Goal: Information Seeking & Learning: Find specific fact

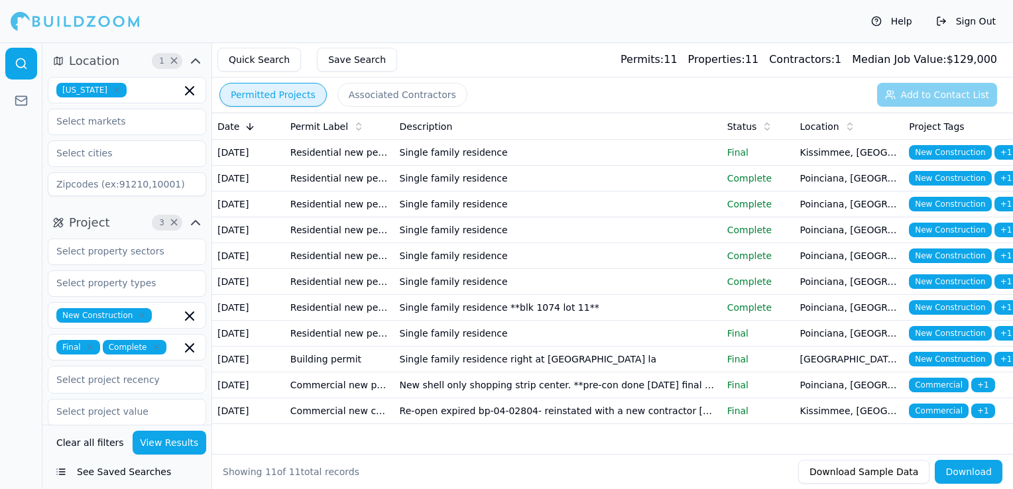
click at [113, 86] on icon "button" at bounding box center [117, 90] width 8 height 8
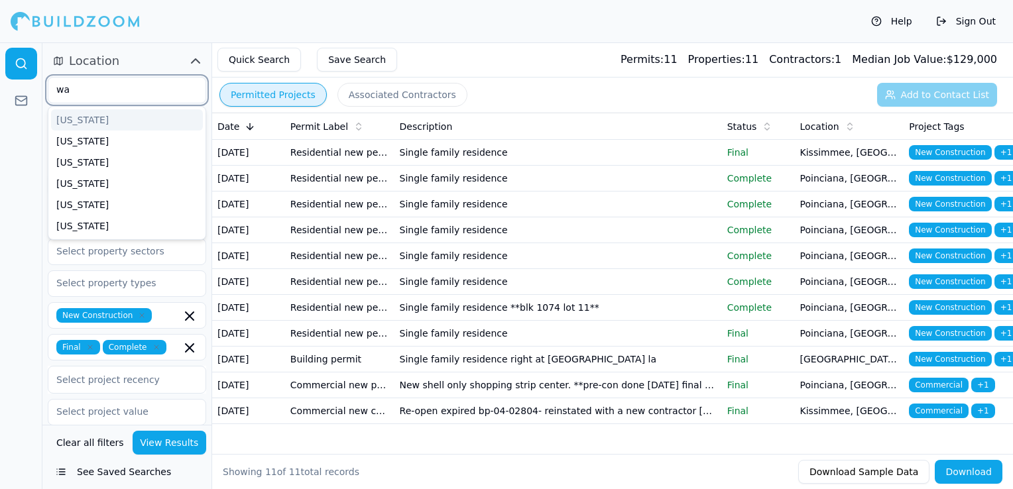
type input "was"
click at [104, 122] on div "[US_STATE]" at bounding box center [127, 119] width 152 height 21
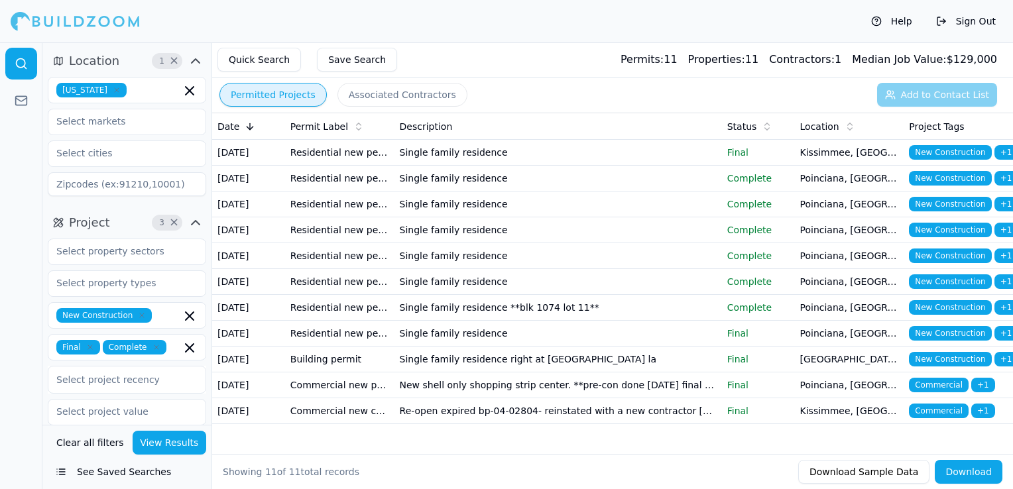
click at [361, 31] on div "Help Sign Out" at bounding box center [506, 21] width 1013 height 42
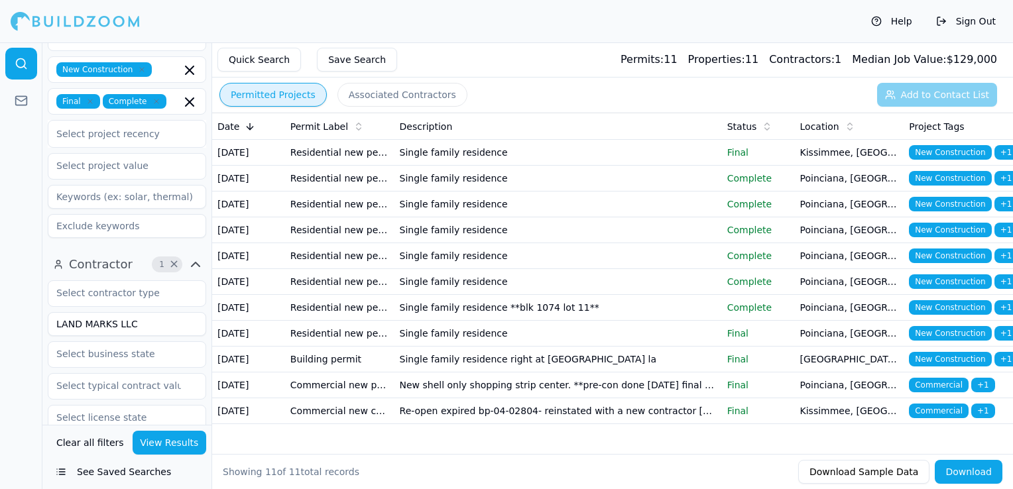
scroll to position [265, 0]
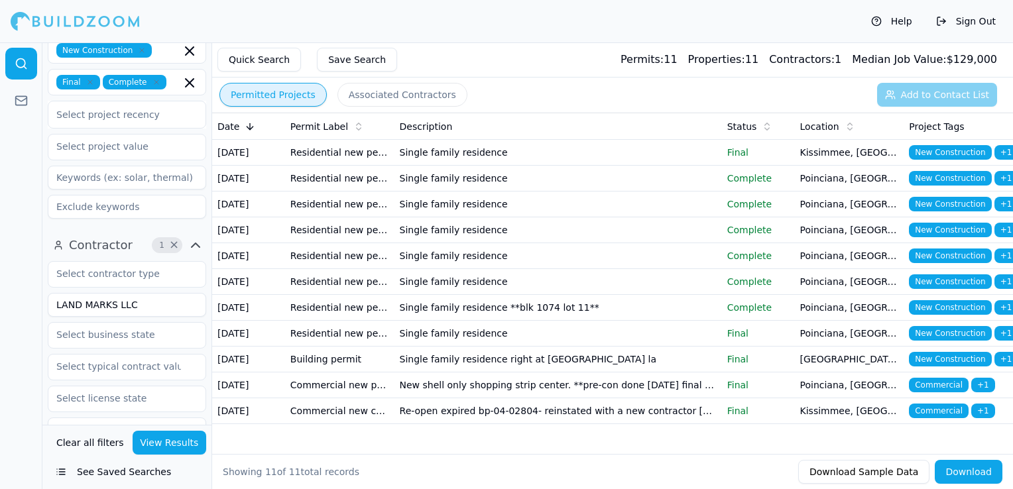
drag, startPoint x: 144, startPoint y: 307, endPoint x: 29, endPoint y: 298, distance: 115.7
click at [29, 298] on div "Location 1 × [US_STATE] Project 3 × New Construction Final Complete Select proj…" at bounding box center [506, 265] width 1013 height 447
click at [191, 447] on button "View Results" at bounding box center [170, 443] width 74 height 24
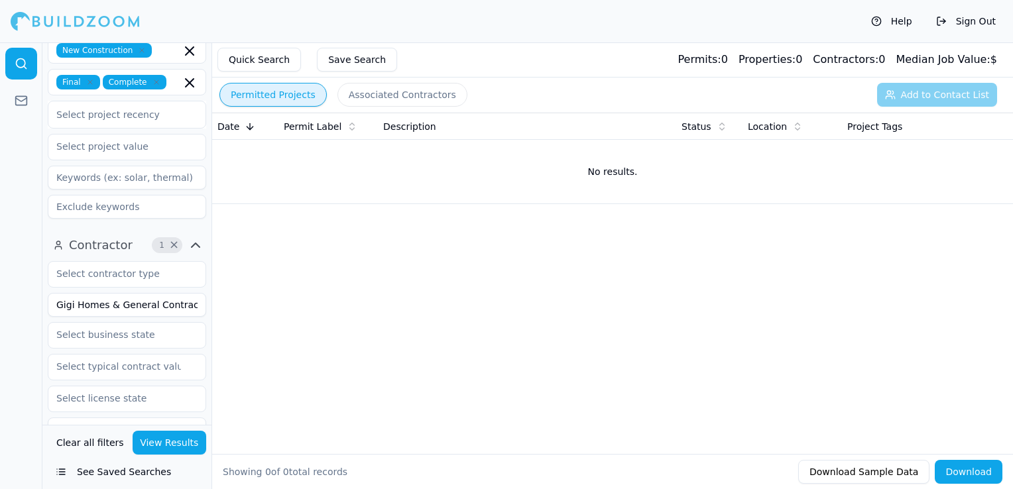
click at [159, 311] on input "Gigi Homes & General Contractors llc" at bounding box center [127, 305] width 158 height 24
drag, startPoint x: 105, startPoint y: 305, endPoint x: 225, endPoint y: 305, distance: 120.6
click at [225, 305] on div "Location 1 × [US_STATE] Project 3 × New Construction Final Complete Select proj…" at bounding box center [527, 286] width 970 height 489
type input "Gigi Homes"
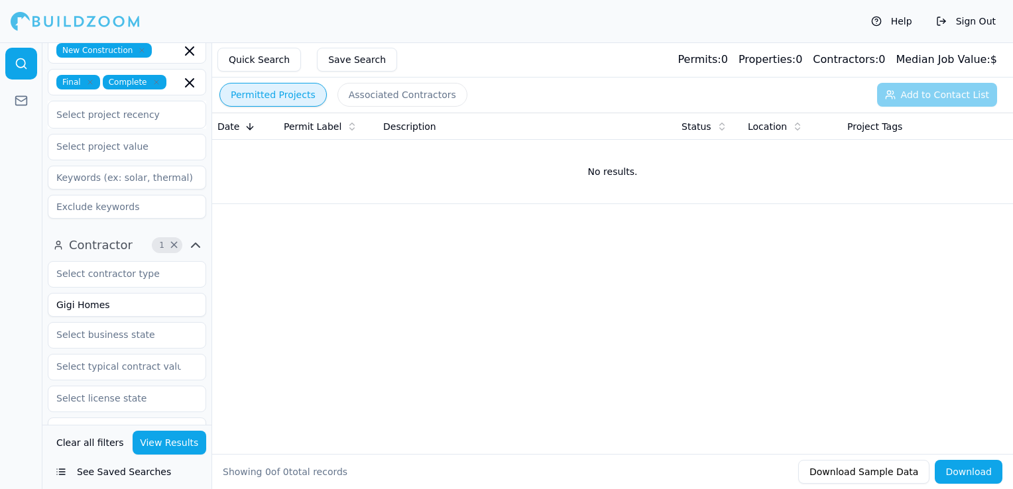
click at [176, 436] on button "View Results" at bounding box center [170, 443] width 74 height 24
